Goal: Task Accomplishment & Management: Manage account settings

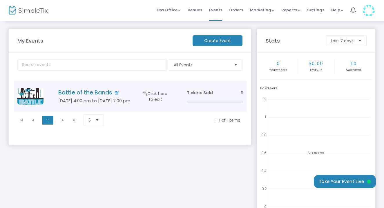
click at [152, 95] on span "Click here to edit" at bounding box center [156, 97] width 28 height 12
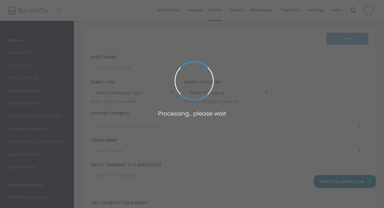
type input "Battle of the Bands"
type textarea "The Rotary Club of Lancaster invites you the to the Battle of The Bands, a fund…"
type input "Buy Tickets"
type input "[PERSON_NAME][GEOGRAPHIC_DATA]"
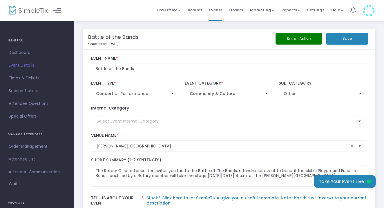
click at [369, 161] on div "The Rotary Club of Lancaster invites you the to the Battle of The Bands, a fund…" at bounding box center [229, 172] width 282 height 29
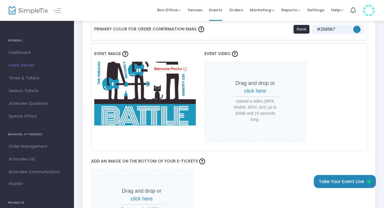
scroll to position [483, 0]
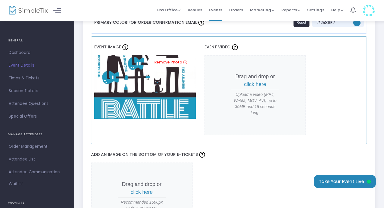
click at [158, 83] on img at bounding box center [145, 87] width 102 height 64
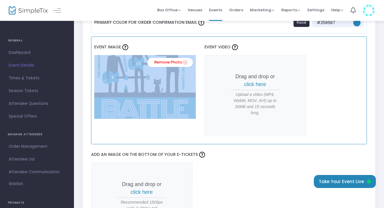
click at [158, 83] on img at bounding box center [145, 87] width 102 height 64
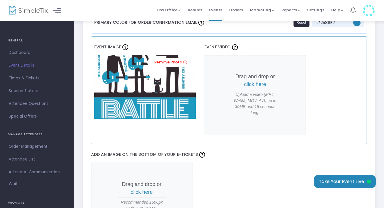
click at [184, 61] on icon at bounding box center [185, 63] width 4 height 6
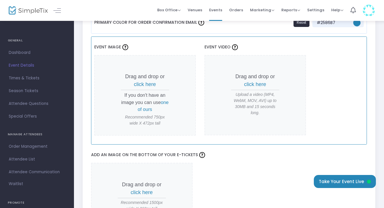
click at [147, 84] on span "click here" at bounding box center [145, 85] width 22 height 6
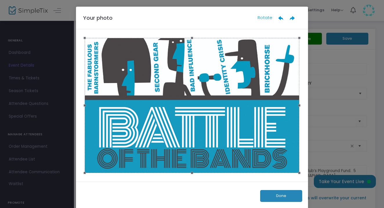
scroll to position [0, 0]
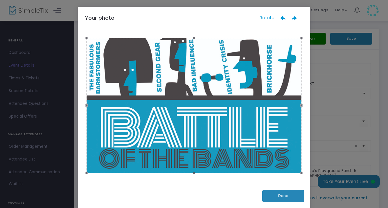
click at [279, 196] on button "Done" at bounding box center [283, 196] width 42 height 12
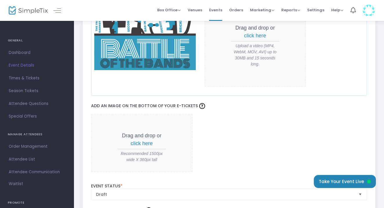
scroll to position [535, 0]
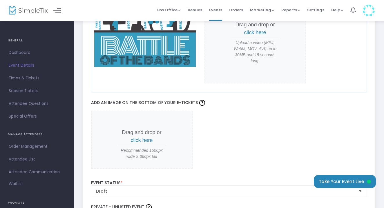
click at [143, 141] on span "click here" at bounding box center [142, 140] width 22 height 6
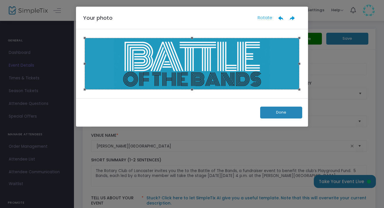
scroll to position [0, 0]
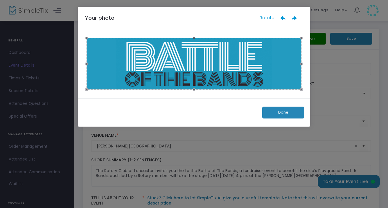
click at [285, 112] on button "Done" at bounding box center [283, 113] width 42 height 12
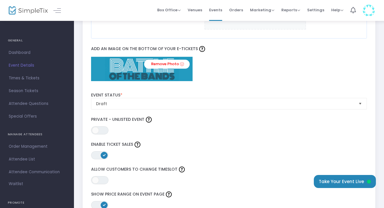
scroll to position [600, 0]
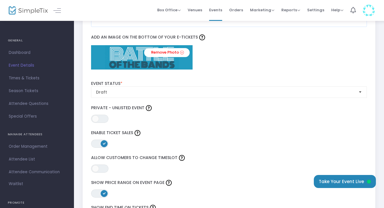
click at [360, 89] on span "Select" at bounding box center [361, 92] width 10 height 10
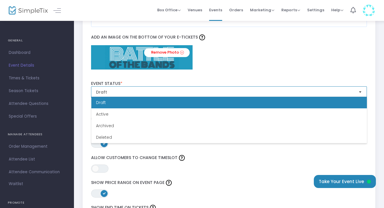
click at [359, 93] on span "Select" at bounding box center [361, 92] width 10 height 10
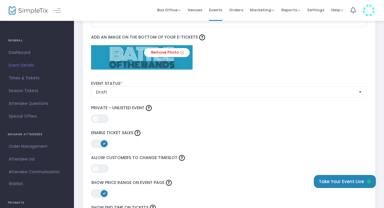
click at [362, 116] on div "ON OFF Private - Unlisted Event" at bounding box center [229, 113] width 282 height 19
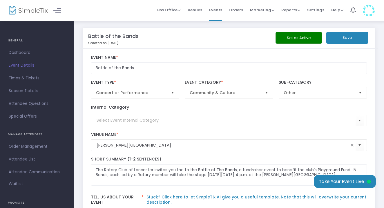
scroll to position [0, 0]
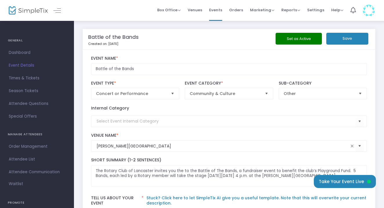
click at [350, 37] on button "Save" at bounding box center [347, 39] width 42 height 12
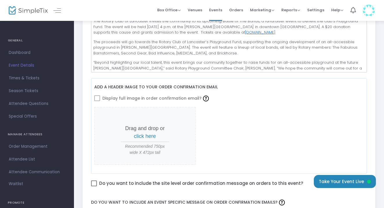
scroll to position [202, 0]
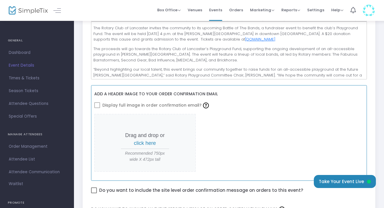
click at [146, 143] on span "click here" at bounding box center [145, 143] width 22 height 6
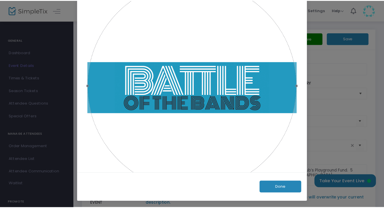
scroll to position [58, 0]
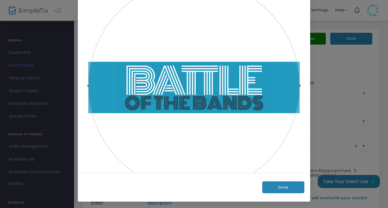
click at [287, 188] on button "Done" at bounding box center [283, 188] width 42 height 12
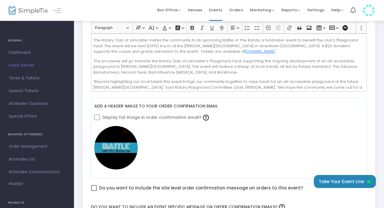
scroll to position [224, 0]
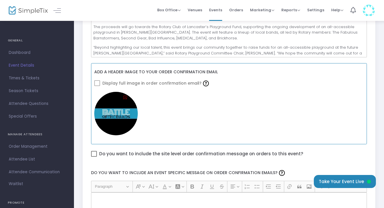
click at [125, 96] on icon at bounding box center [125, 98] width 4 height 6
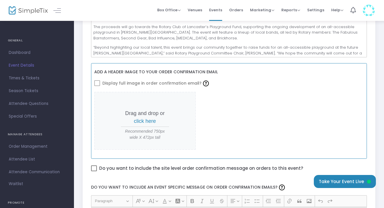
click at [146, 121] on span "click here" at bounding box center [145, 121] width 22 height 6
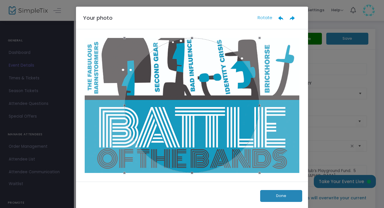
scroll to position [0, 0]
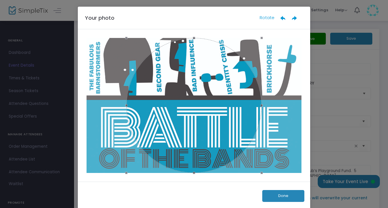
click at [287, 196] on button "Done" at bounding box center [283, 196] width 42 height 12
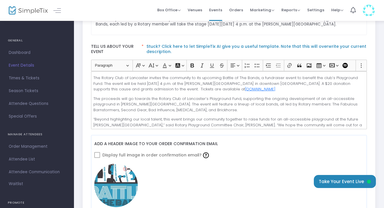
scroll to position [153, 0]
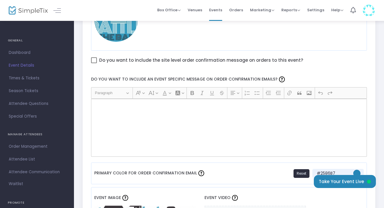
scroll to position [322, 0]
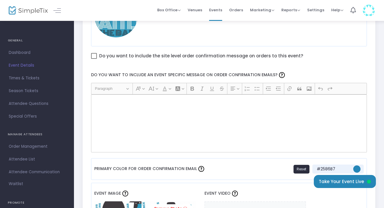
click at [111, 105] on div "Rich Text Editor, main" at bounding box center [229, 124] width 276 height 58
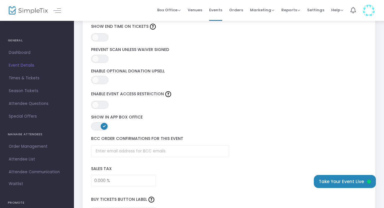
scroll to position [767, 0]
click at [351, 181] on button "Take Your Event Live" at bounding box center [345, 181] width 62 height 13
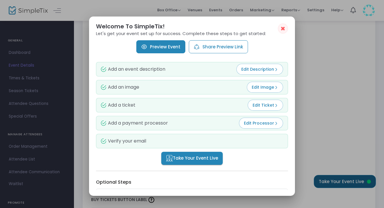
scroll to position [0, 0]
click at [164, 48] on link "Preview Event" at bounding box center [160, 46] width 49 height 13
click at [196, 158] on span "Take Your Event Live" at bounding box center [192, 158] width 52 height 7
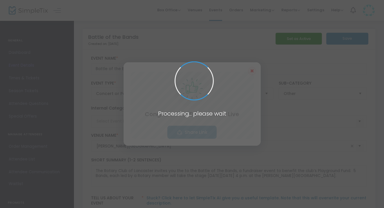
scroll to position [767, 0]
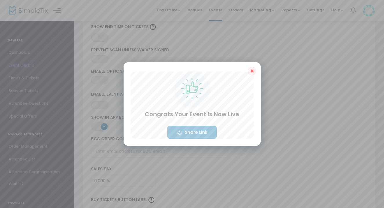
click at [191, 133] on button "Share Link" at bounding box center [191, 132] width 49 height 13
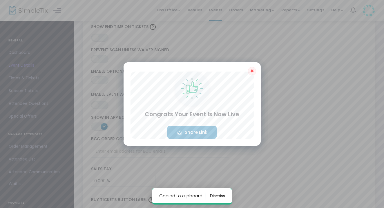
click at [191, 133] on button "Share Link" at bounding box center [191, 132] width 49 height 13
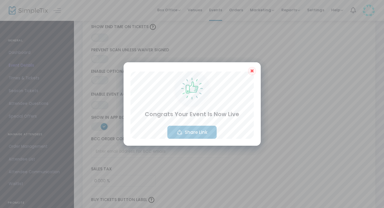
click at [251, 72] on span "✖" at bounding box center [252, 71] width 4 height 7
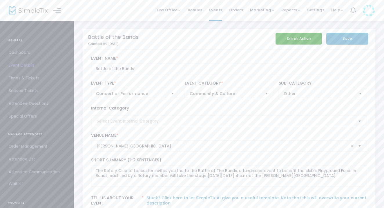
scroll to position [0, 0]
click at [301, 38] on button "Set as Active" at bounding box center [299, 39] width 46 height 12
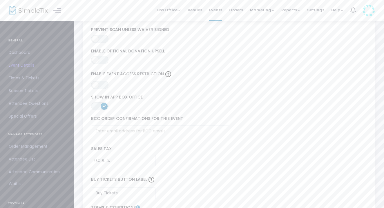
scroll to position [772, 0]
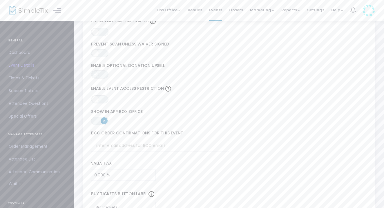
click at [96, 75] on span at bounding box center [95, 74] width 7 height 7
click at [323, 142] on div "BCC order confirmations for this event" at bounding box center [229, 141] width 282 height 21
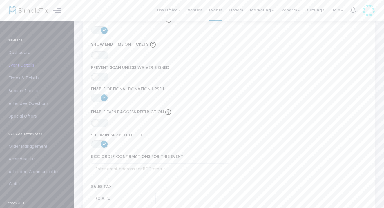
scroll to position [745, 0]
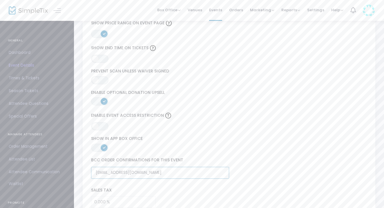
type input "[EMAIL_ADDRESS][DOMAIN_NAME]"
click at [276, 158] on label "BCC order confirmations for this event" at bounding box center [229, 160] width 276 height 5
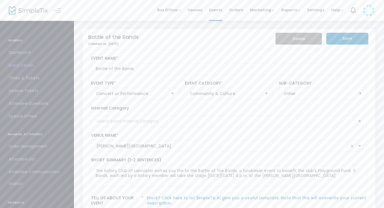
scroll to position [0, 0]
click at [347, 40] on button "Save" at bounding box center [347, 39] width 42 height 12
click at [30, 64] on span "Event Details" at bounding box center [37, 66] width 57 height 8
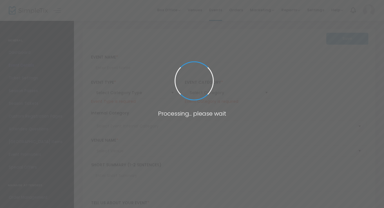
type input "Battle of the Bands"
type textarea "The Rotary Club of Lancaster invites you the to the Battle of The Bands, a fund…"
type input "[EMAIL_ADDRESS][DOMAIN_NAME]"
type input "Buy Tickets"
type input "[PERSON_NAME][GEOGRAPHIC_DATA]"
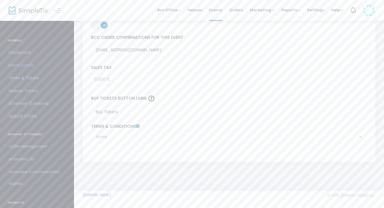
scroll to position [868, 0]
click at [340, 138] on div "None Terms & Conditions" at bounding box center [229, 133] width 282 height 19
click at [361, 136] on div "None Terms & Conditions" at bounding box center [229, 133] width 282 height 19
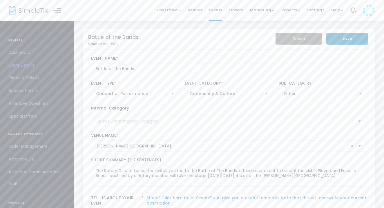
scroll to position [0, 0]
click at [167, 10] on span "Box Office" at bounding box center [168, 10] width 23 height 6
click at [216, 10] on span "Events" at bounding box center [215, 10] width 13 height 15
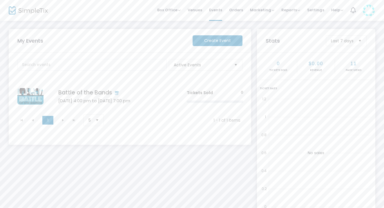
click at [61, 119] on kendo-pager-next-buttons at bounding box center [68, 120] width 22 height 9
click at [63, 120] on kendo-pager-next-buttons at bounding box center [68, 120] width 22 height 9
click at [95, 120] on span "Select" at bounding box center [98, 121] width 10 height 10
click at [95, 121] on span "Select" at bounding box center [98, 121] width 10 height 10
click at [157, 97] on span "Click here to edit" at bounding box center [156, 97] width 28 height 12
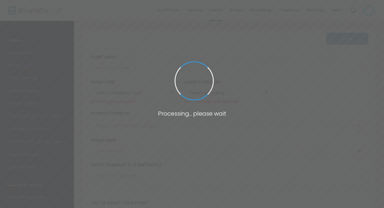
type input "Battle of the Bands"
type textarea "The Rotary Club of Lancaster invites you the to the Battle of The Bands, a fund…"
type input "[EMAIL_ADDRESS][DOMAIN_NAME]"
type input "Buy Tickets"
type input "[PERSON_NAME][GEOGRAPHIC_DATA]"
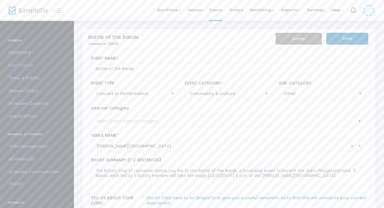
click at [369, 12] on img at bounding box center [369, 11] width 12 height 12
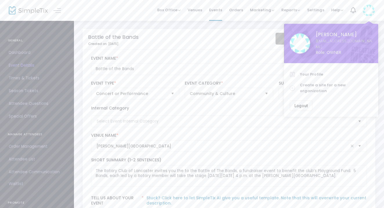
click at [369, 12] on img at bounding box center [369, 11] width 12 height 12
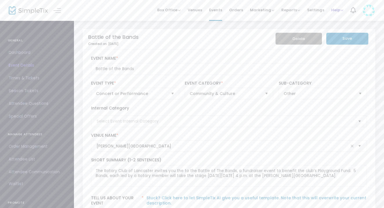
click at [336, 10] on span "Help" at bounding box center [337, 10] width 12 height 6
click at [315, 11] on span "Settings" at bounding box center [315, 10] width 17 height 15
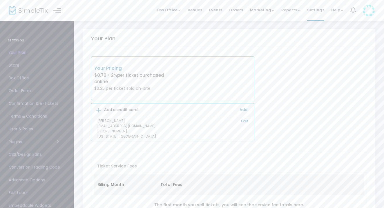
scroll to position [0, 0]
click at [164, 79] on p "$0.79 + 2% per ticket purchased online" at bounding box center [133, 78] width 79 height 13
click at [182, 77] on div "Your Pricing $0.79 + 2% per ticket purchased online $0.25 per ticket sold on-si…" at bounding box center [172, 79] width 163 height 44
click at [279, 71] on div "Your Pricing $0.79 + 2% per ticket purchased online $0.25 per ticket sold on-si…" at bounding box center [229, 99] width 282 height 85
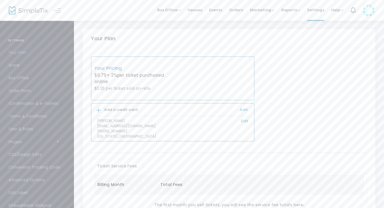
click at [39, 104] on span "Confirmation & e-Tickets" at bounding box center [37, 104] width 57 height 8
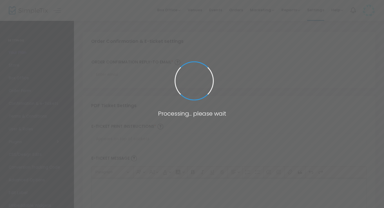
type input "[EMAIL_ADDRESS][DOMAIN_NAME]"
type input "Print and bring this ticket with you"
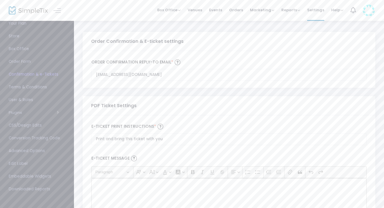
scroll to position [-1, 0]
click at [15, 67] on span "Store" at bounding box center [37, 66] width 57 height 8
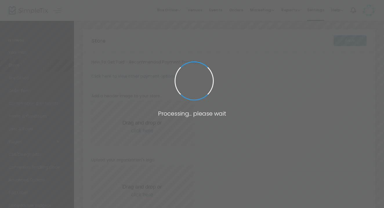
type input "[URL]"
radio input "false"
radio input "true"
type input "1"
type input "5:00 PM"
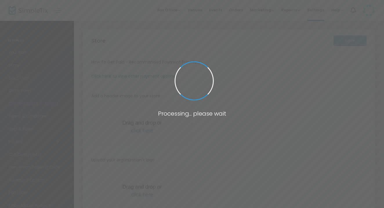
type input "Rotary Club of Lancaster"
type input "7409746916"
type input "[EMAIL_ADDRESS][DOMAIN_NAME]"
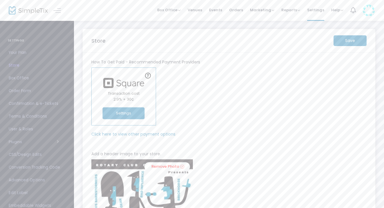
click at [129, 115] on button "Settings" at bounding box center [124, 114] width 42 height 12
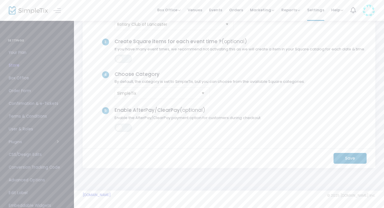
scroll to position [90, 0]
click at [355, 158] on m-button "Save" at bounding box center [350, 160] width 33 height 11
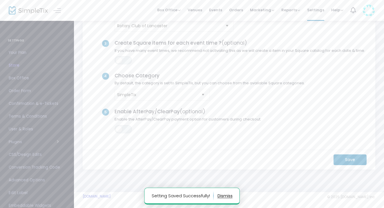
click at [23, 78] on span "Box Office" at bounding box center [37, 79] width 57 height 8
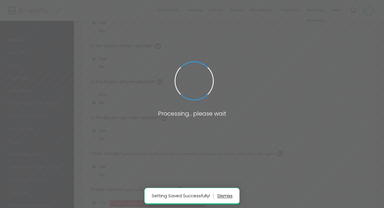
radio input "false"
radio input "true"
radio input "false"
radio input "true"
radio input "false"
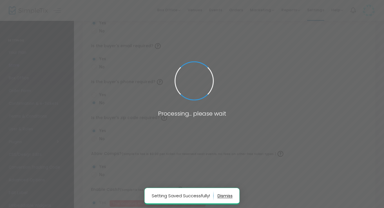
radio input "true"
radio input "false"
radio input "true"
radio input "false"
radio input "true"
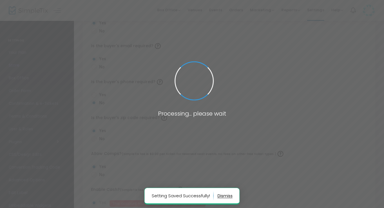
radio input "true"
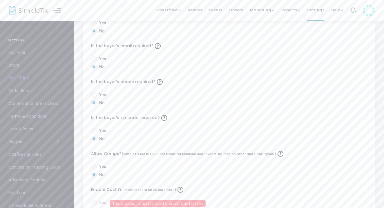
click at [276, 75] on div "Are attendee questions required? Yes No Is the buyer's name required? Yes No Is…" at bounding box center [229, 138] width 293 height 355
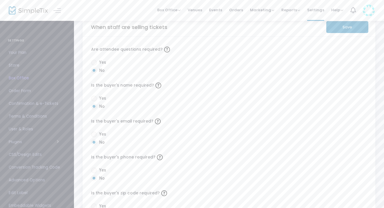
scroll to position [46, 0]
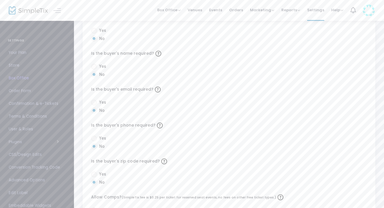
click at [95, 102] on span at bounding box center [94, 103] width 6 height 6
click at [94, 106] on input "Yes" at bounding box center [94, 106] width 0 height 0
radio input "true"
click at [192, 109] on div "Yes No" at bounding box center [229, 107] width 282 height 16
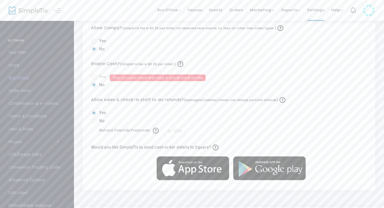
scroll to position [217, 0]
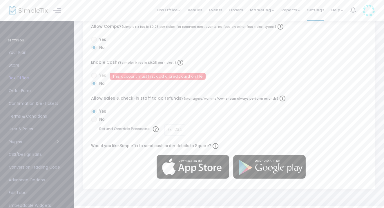
click at [95, 119] on span at bounding box center [94, 120] width 6 height 6
click at [94, 122] on input "No" at bounding box center [94, 122] width 0 height 0
radio input "true"
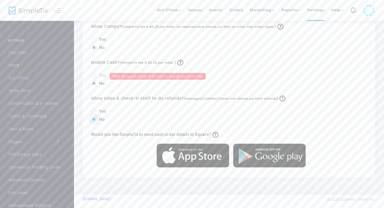
click at [171, 118] on div "Yes No" at bounding box center [229, 116] width 282 height 16
click at [315, 122] on div "Yes No" at bounding box center [229, 116] width 282 height 16
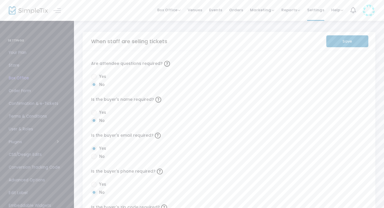
scroll to position [0, 0]
click at [350, 38] on button "Save" at bounding box center [347, 41] width 42 height 12
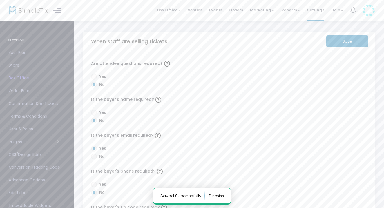
click at [24, 91] on span "Order Form" at bounding box center [37, 91] width 57 height 8
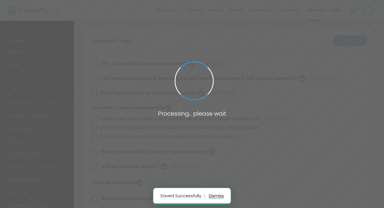
checkbox input "true"
type input "45"
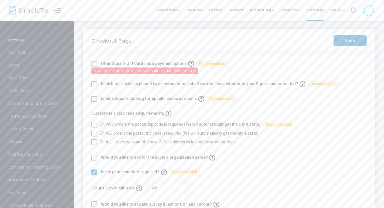
click at [95, 82] on span at bounding box center [94, 85] width 6 height 6
click at [94, 87] on input "checkbox" at bounding box center [94, 87] width 0 height 0
checkbox input "true"
click at [95, 132] on span at bounding box center [94, 134] width 6 height 6
click at [94, 137] on input "On ALL orders the postal/zip code is required (We will automatically get the ci…" at bounding box center [94, 137] width 0 height 0
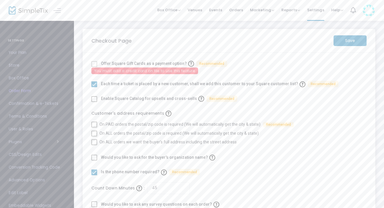
checkbox input "true"
click at [258, 152] on m-panel-content "Offer Square Gift Cards as a payment option? Recommended You must add a credit …" at bounding box center [229, 142] width 293 height 178
click at [352, 41] on m-button "Save" at bounding box center [350, 40] width 33 height 11
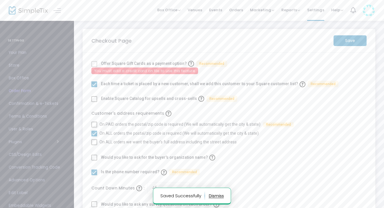
click at [43, 104] on span "Confirmation & e-Tickets" at bounding box center [37, 104] width 57 height 8
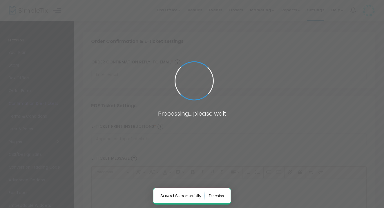
type input "[EMAIL_ADDRESS][DOMAIN_NAME]"
type input "Print and bring this ticket with you"
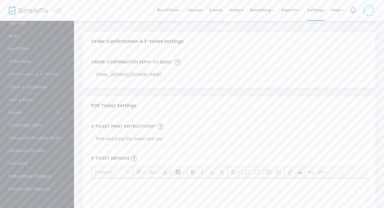
scroll to position [29, 0]
click at [359, 122] on div "Print and bring this ticket with you E-Ticket print Instructions *" at bounding box center [228, 134] width 281 height 29
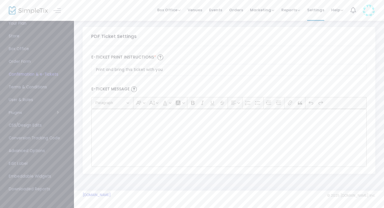
scroll to position [71, 0]
click at [114, 122] on div "Rich Text Editor, main" at bounding box center [228, 138] width 275 height 58
click at [27, 85] on span "Terms & Conditions" at bounding box center [37, 88] width 57 height 8
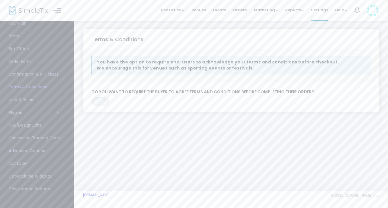
click at [97, 102] on span at bounding box center [95, 101] width 7 height 7
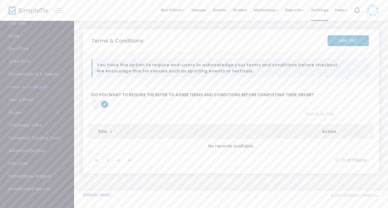
click at [104, 103] on span "ON" at bounding box center [104, 104] width 3 height 3
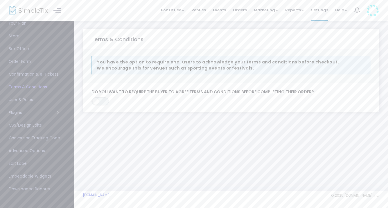
click at [23, 24] on span "Your Plan" at bounding box center [37, 24] width 57 height 8
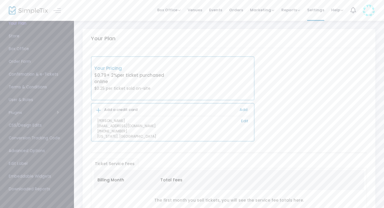
click at [18, 35] on span "Store" at bounding box center [37, 36] width 57 height 8
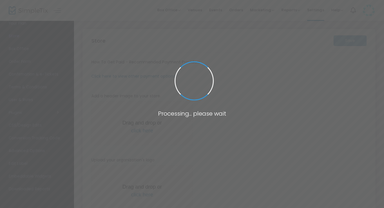
type input "[URL]"
radio input "false"
radio input "true"
type input "1"
type input "5:00 PM"
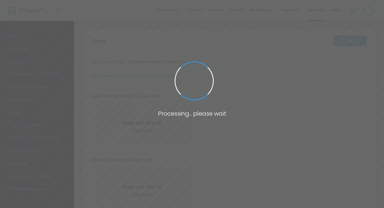
type input "Rotary Club of Lancaster"
type input "7409746916"
type input "[EMAIL_ADDRESS][DOMAIN_NAME]"
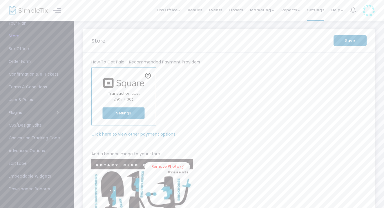
click at [351, 41] on m-button "Save" at bounding box center [350, 40] width 33 height 11
click at [125, 113] on button "Settings" at bounding box center [124, 114] width 42 height 12
